Goal: Obtain resource: Obtain resource

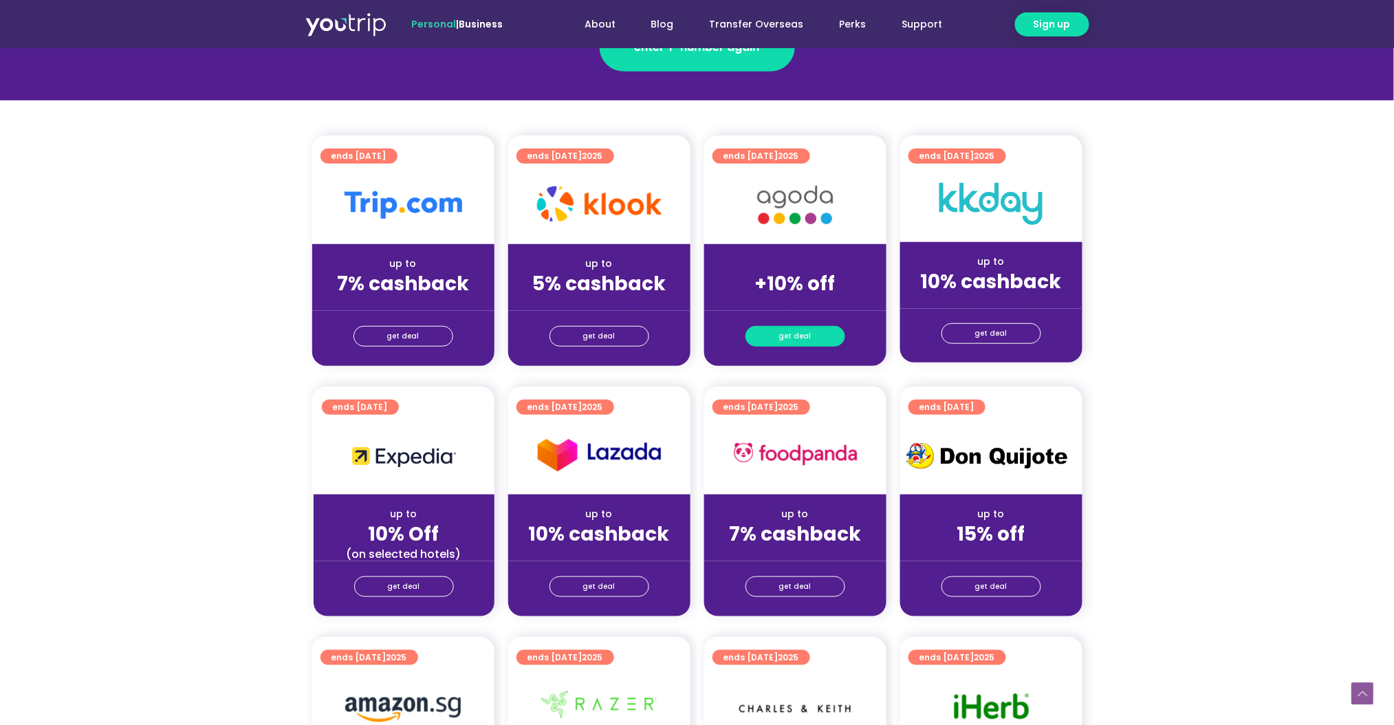
click at [781, 337] on span "get deal" at bounding box center [795, 336] width 32 height 19
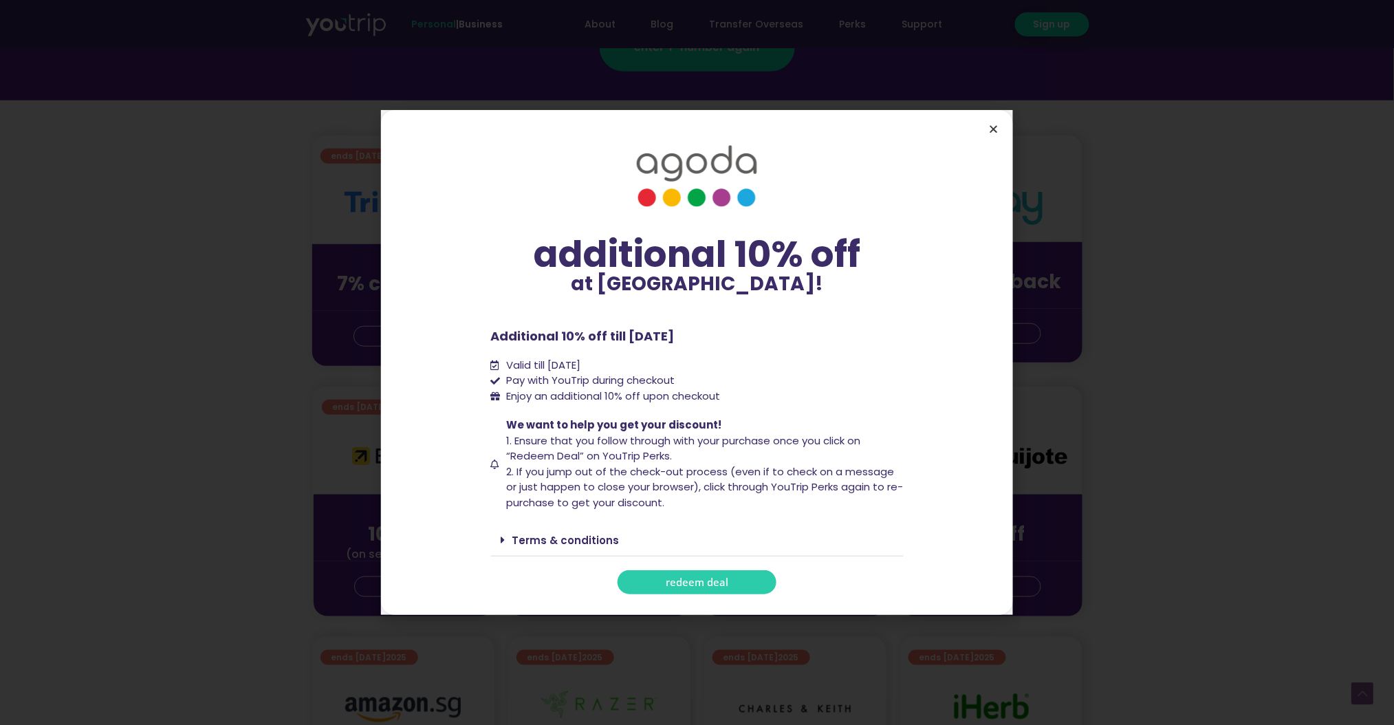
click at [989, 127] on icon "Close" at bounding box center [994, 129] width 10 height 10
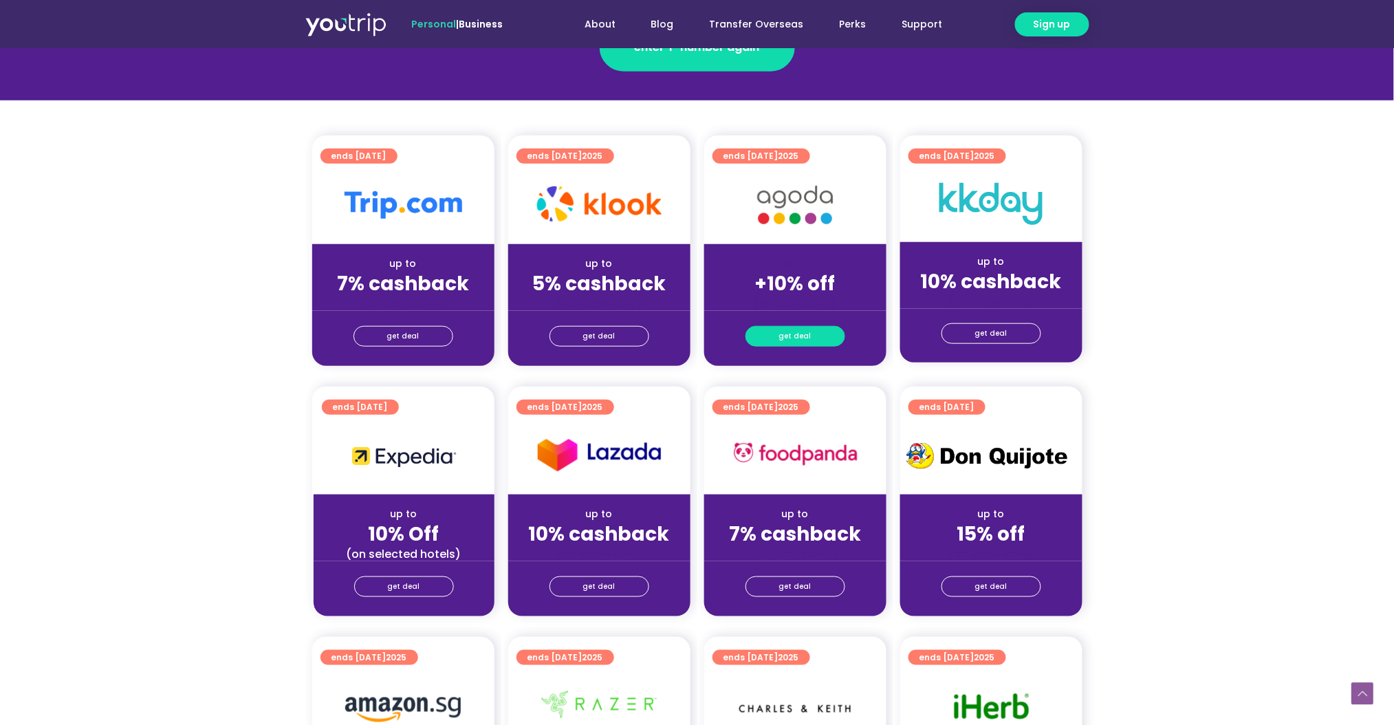
click at [792, 336] on span "get deal" at bounding box center [795, 336] width 32 height 19
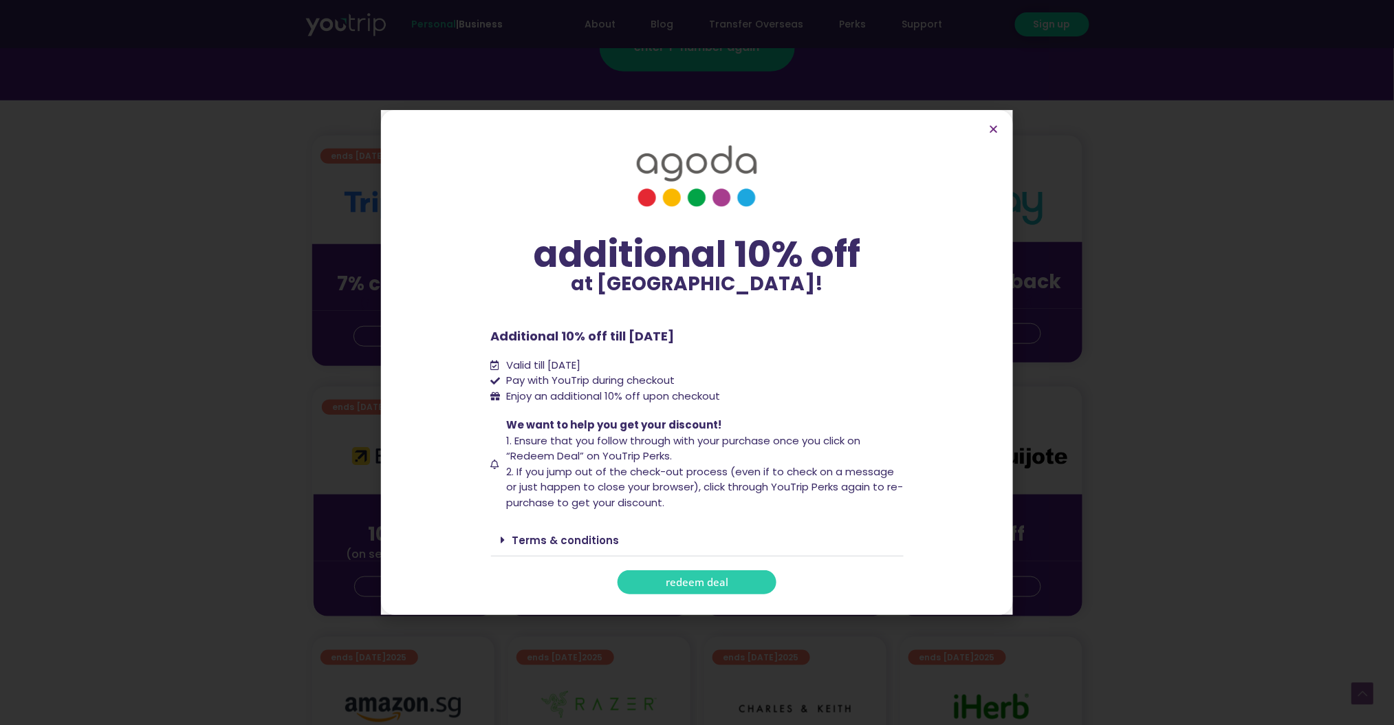
click at [743, 582] on link "redeem deal" at bounding box center [697, 582] width 159 height 24
click at [681, 589] on link "redeem deal" at bounding box center [697, 582] width 159 height 24
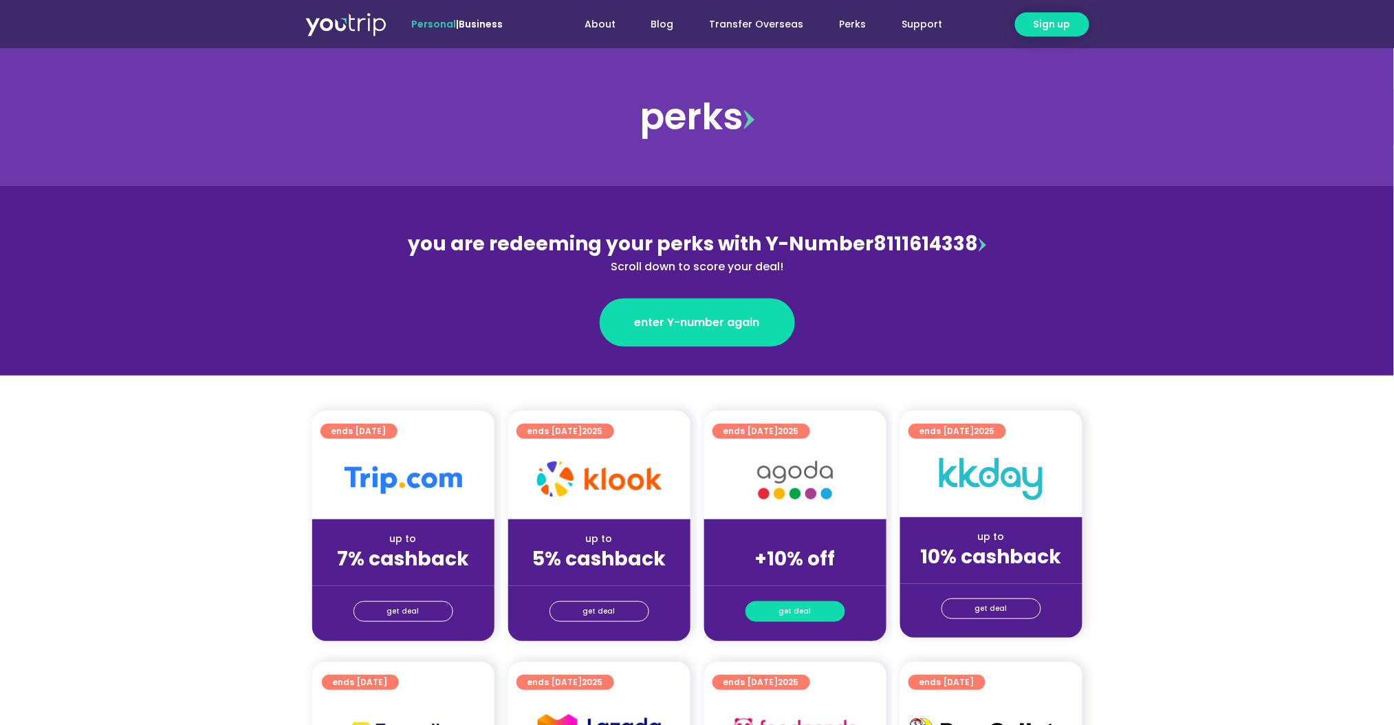
click at [787, 609] on span "get deal" at bounding box center [795, 611] width 32 height 19
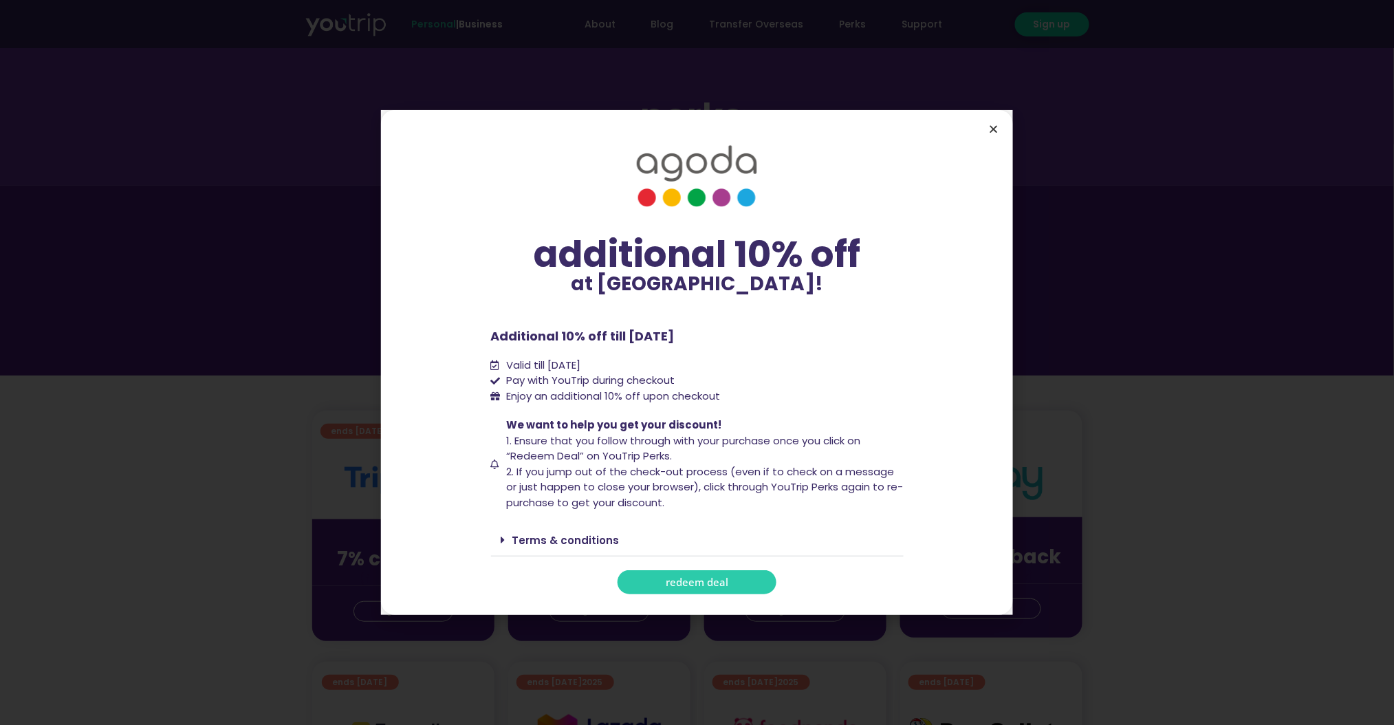
click at [997, 124] on icon "Close" at bounding box center [994, 129] width 10 height 10
